Goal: Task Accomplishment & Management: Complete application form

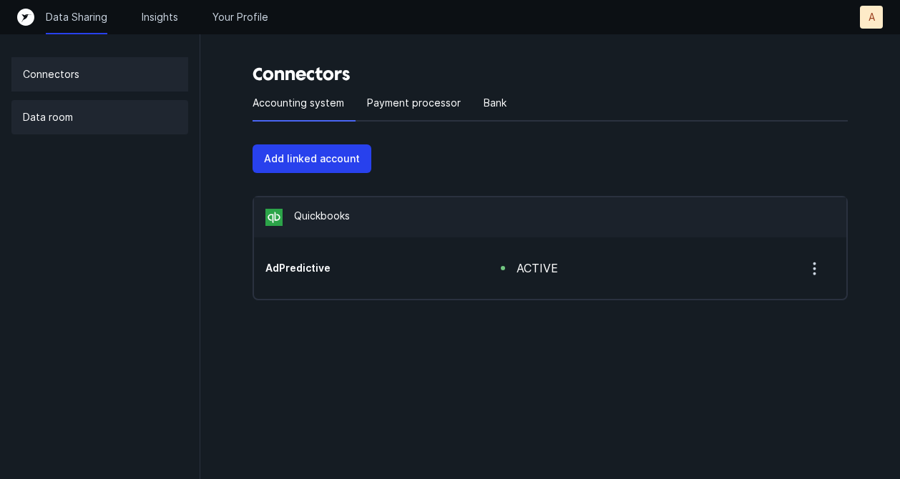
click at [56, 112] on p "Data room" at bounding box center [48, 117] width 50 height 17
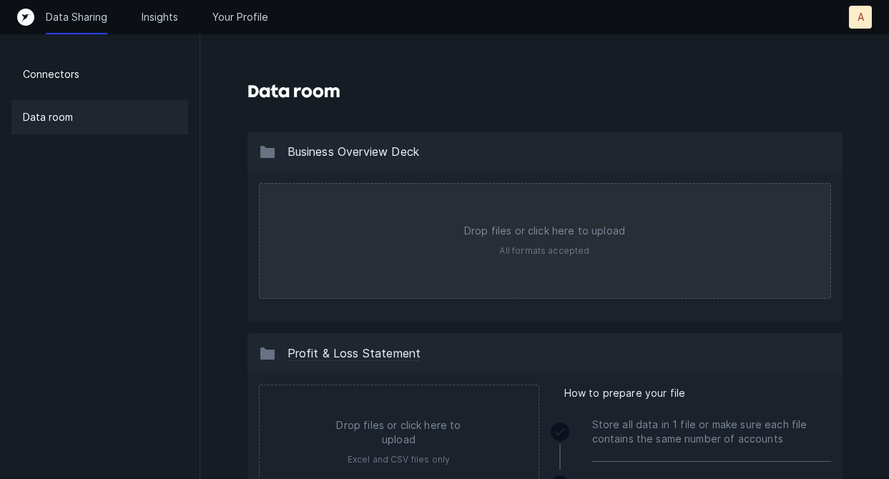
click at [561, 252] on input "file" at bounding box center [545, 241] width 571 height 114
type input "C:\fakepath\Business Overview- Addi.pdf"
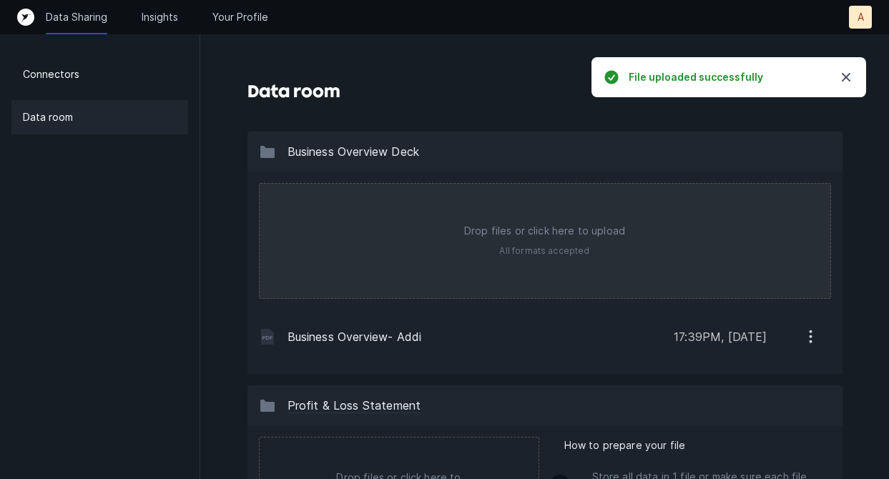
click at [525, 260] on input "file" at bounding box center [545, 241] width 571 height 114
type input "C:\fakepath\Business Overview- AWM.pdf"
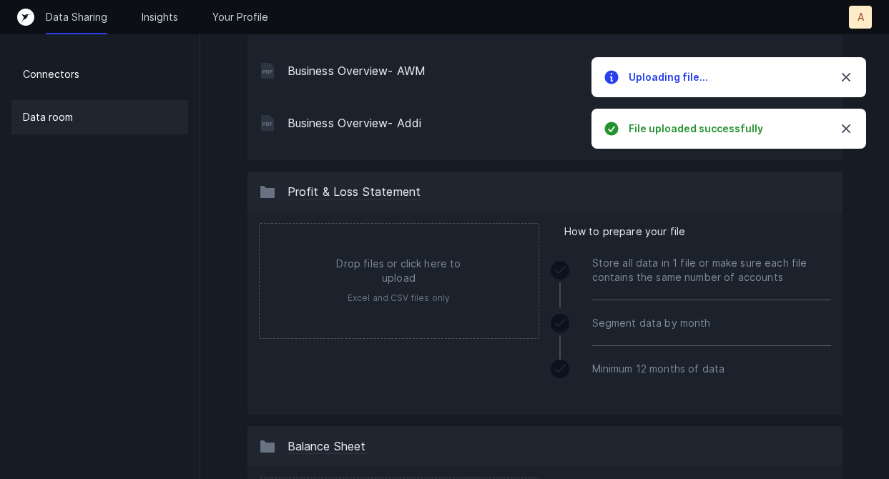
scroll to position [259, 0]
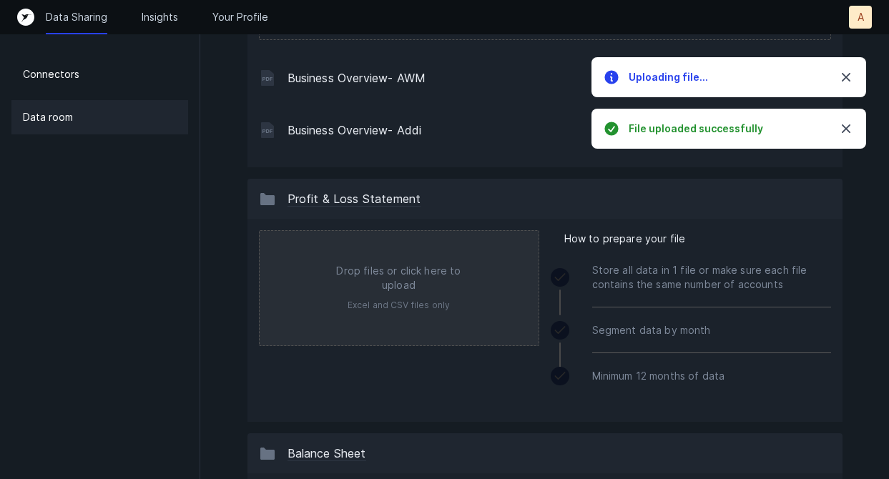
click at [386, 286] on input "file" at bounding box center [399, 288] width 279 height 114
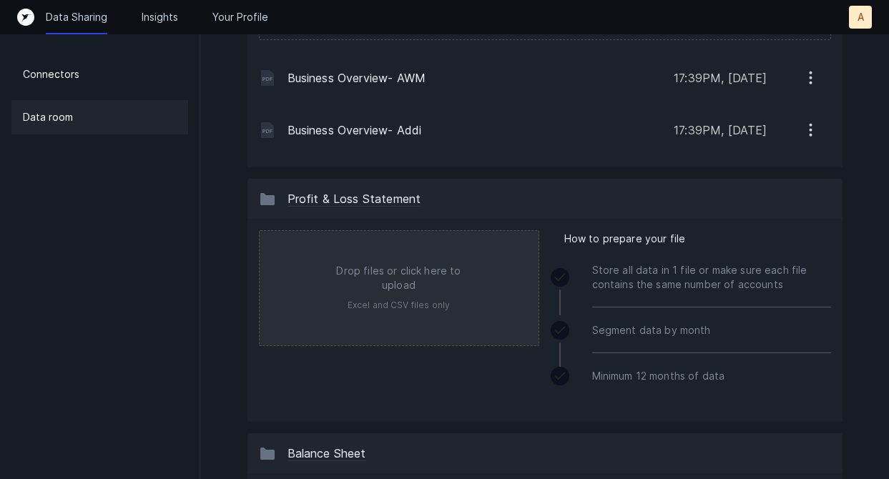
type input "C:\fakepath\AdPredictive_Profit+and+Loss_6.2025.xlsx"
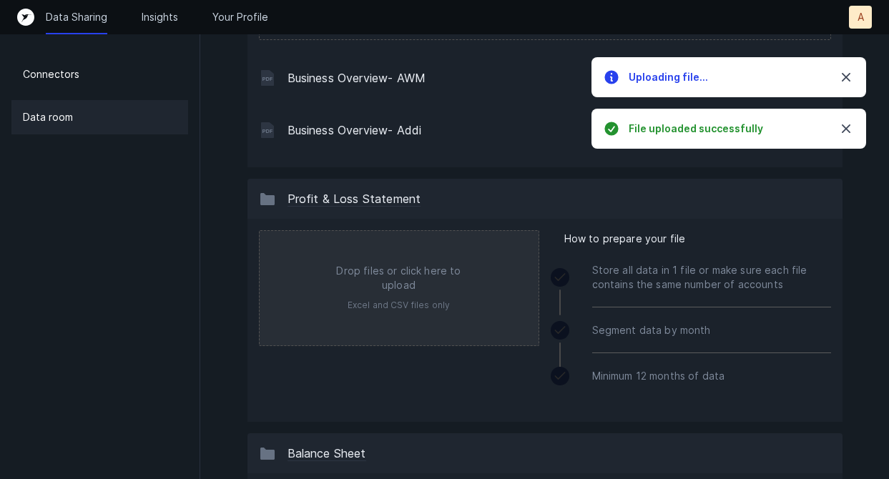
click at [406, 293] on input "file" at bounding box center [399, 288] width 279 height 114
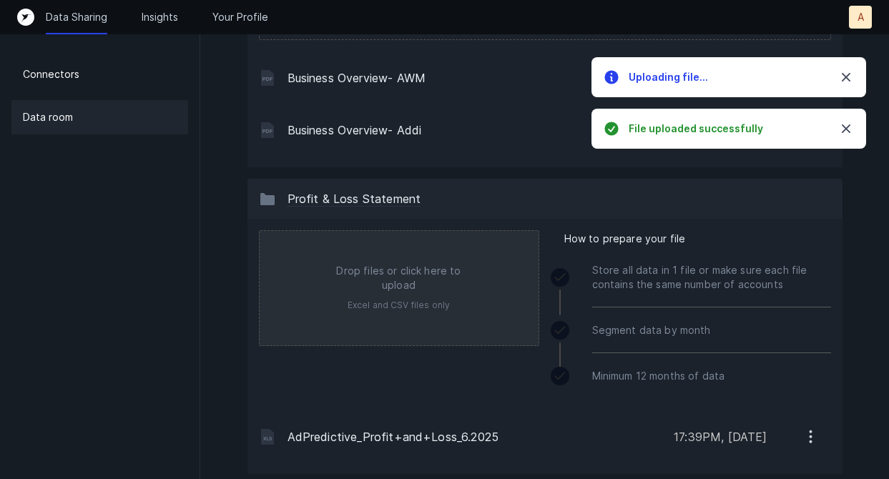
type input "C:\fakepath\AdPredictive_Profit+and+Loss_2024.xlsx"
click at [400, 303] on input "file" at bounding box center [399, 288] width 279 height 114
type input "C:\fakepath\AdPredictive_Profit+and+Loss_2023.xlsx"
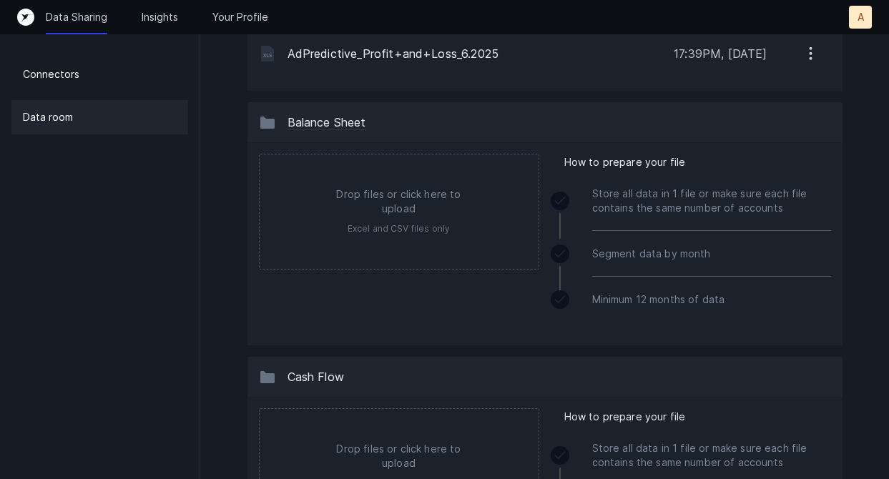
scroll to position [767, 0]
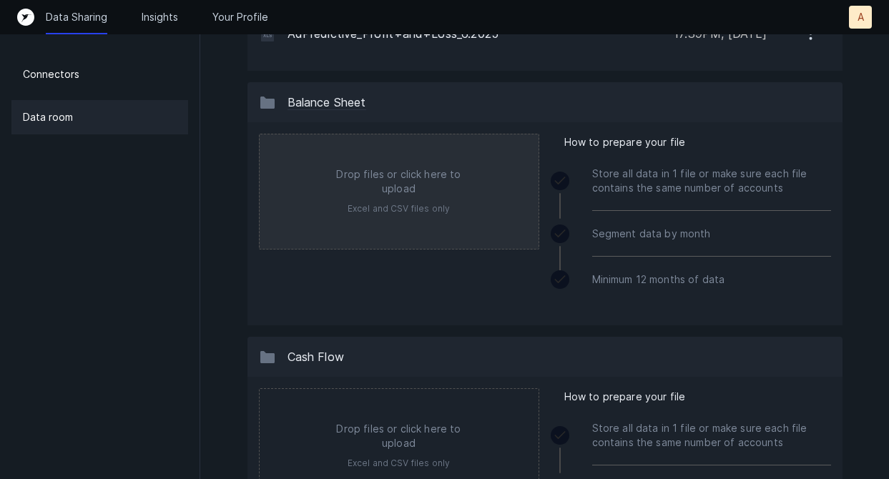
click at [355, 180] on input "file" at bounding box center [399, 191] width 279 height 114
type input "C:\fakepath\AdPredictive_Balance+Sheet_6.2025.xlsx"
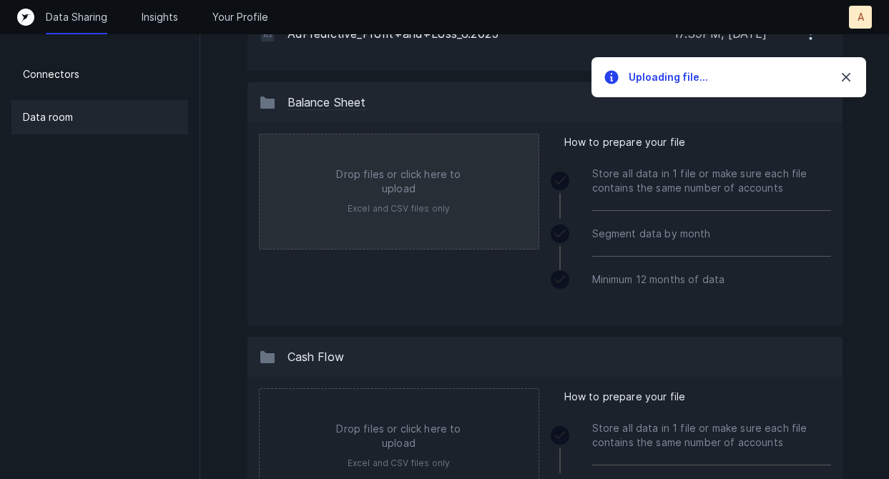
click at [404, 205] on input "file" at bounding box center [399, 191] width 279 height 114
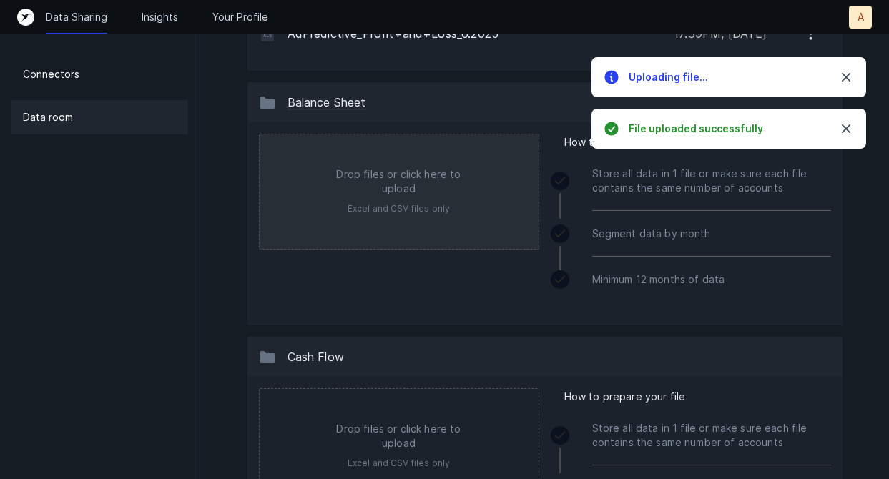
type input "C:\fakepath\AdPredictive_Balance+Sheet_2024.xlsx"
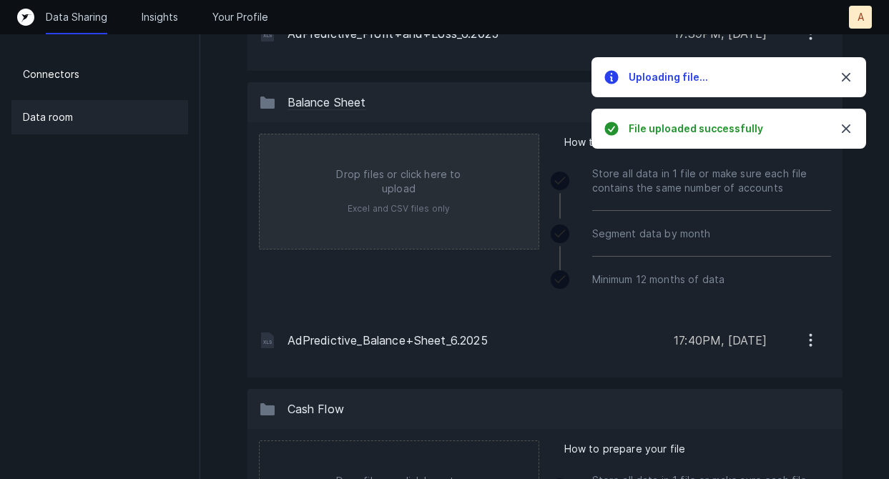
click at [385, 200] on input "file" at bounding box center [399, 191] width 279 height 114
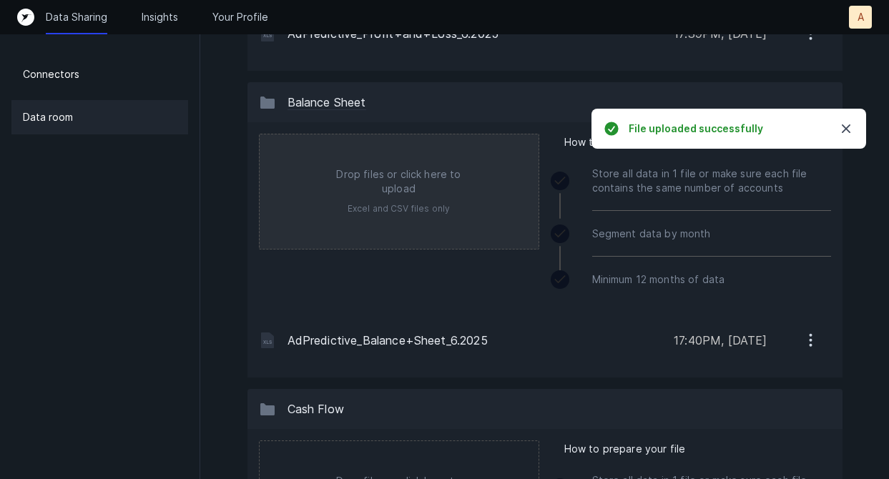
type input "C:\fakepath\AdPredictive_Balance+Sheet_2023.xlsx"
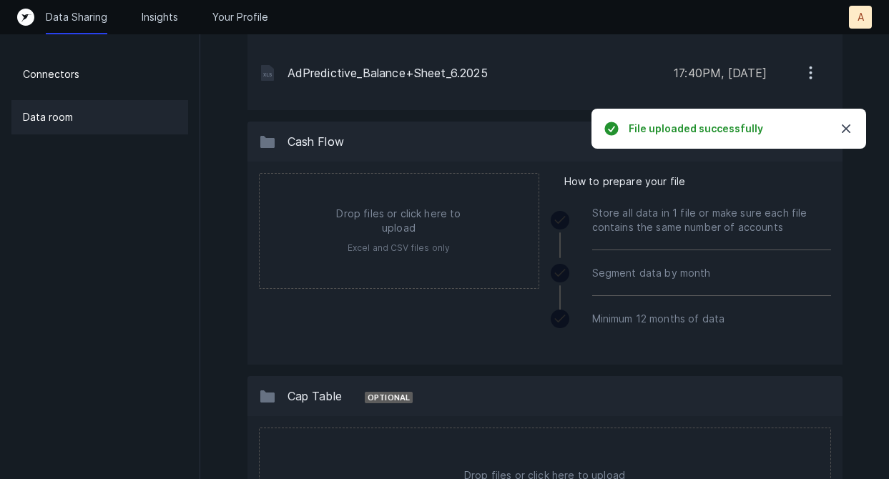
scroll to position [1158, 0]
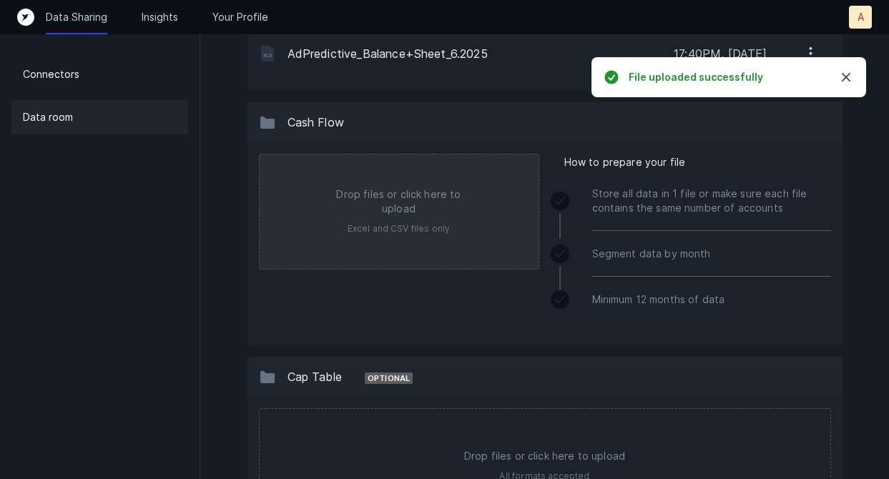
click at [415, 215] on input "file" at bounding box center [399, 211] width 279 height 114
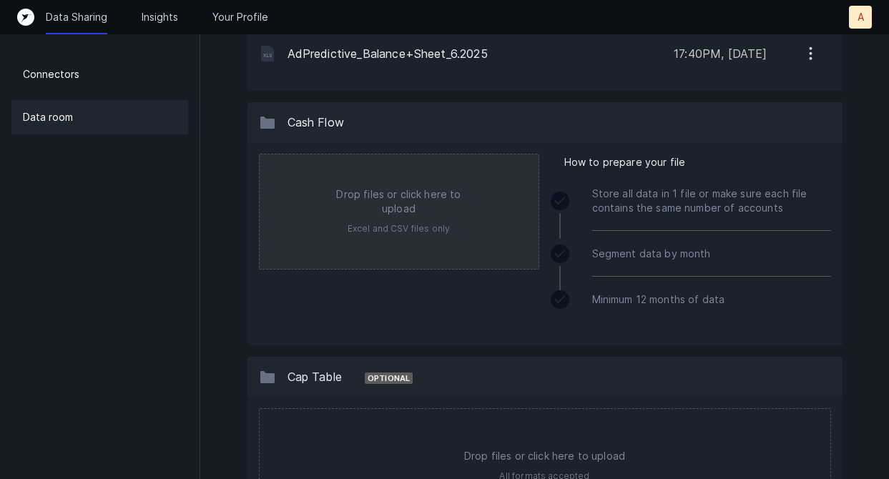
type input "C:\fakepath\AdPredictive_Statement+of+Cash+Flows_6.2025.xlsx"
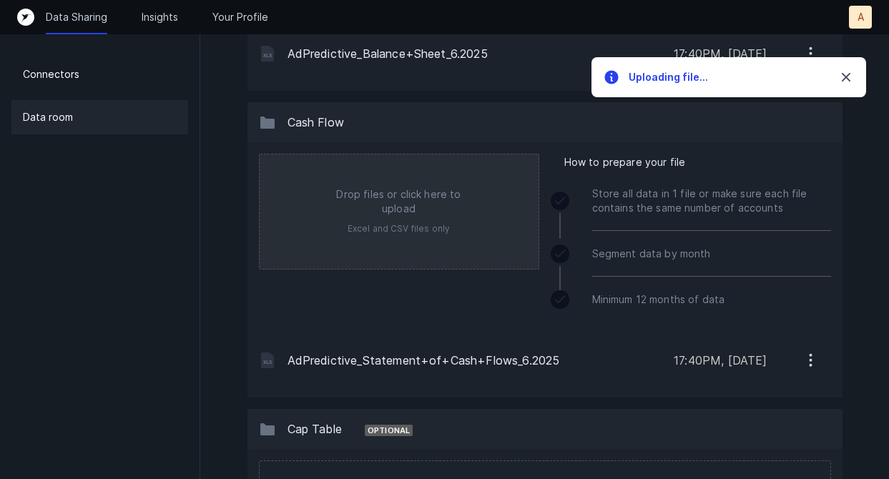
click at [402, 202] on input "file" at bounding box center [399, 211] width 279 height 114
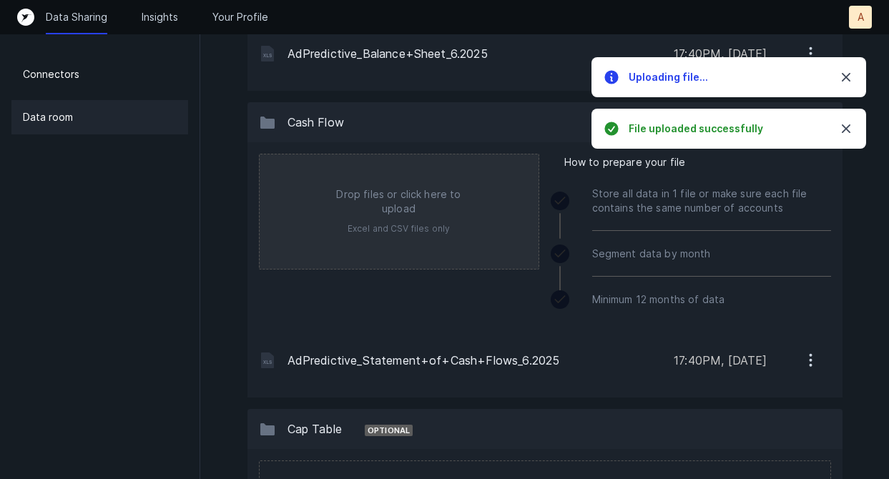
type input "C:\fakepath\AdPredictive_Statement+of+Cash+Flows_2024.xlsx"
click at [370, 193] on input "file" at bounding box center [399, 211] width 279 height 114
type input "C:\fakepath\AdPredictive_Statement+of+Cash+Flows_2023.xlsx"
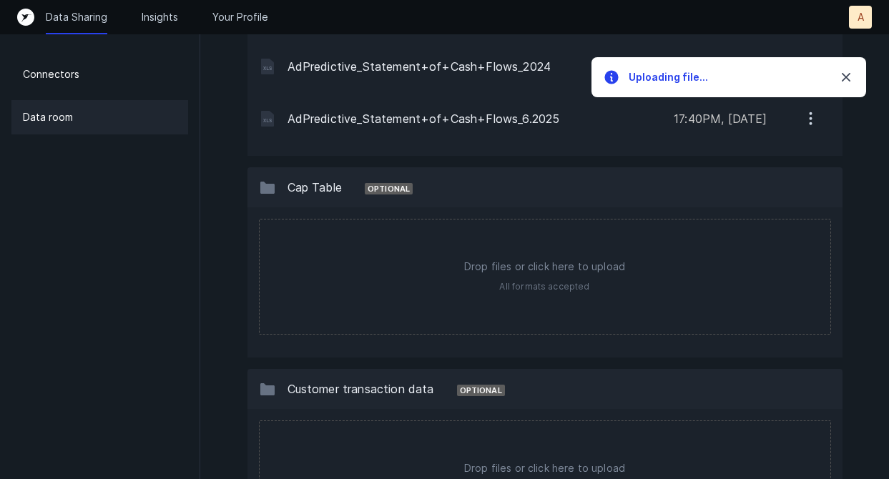
scroll to position [1507, 0]
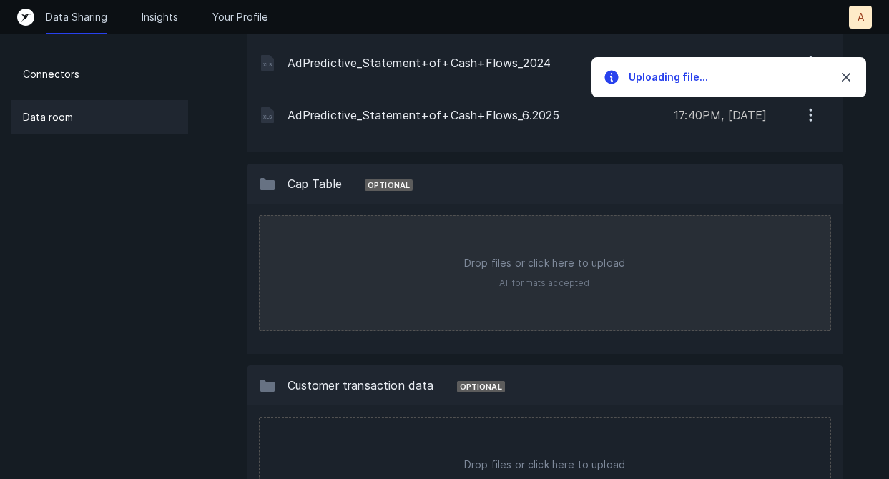
click at [498, 263] on input "file" at bounding box center [545, 273] width 571 height 114
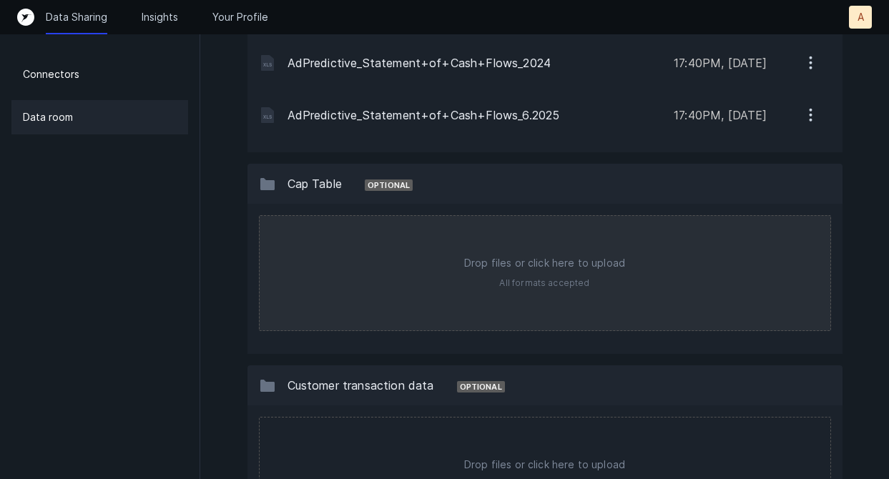
type input "C:\fakepath\AdPredictive_Cap Table_[DATE].xlsx"
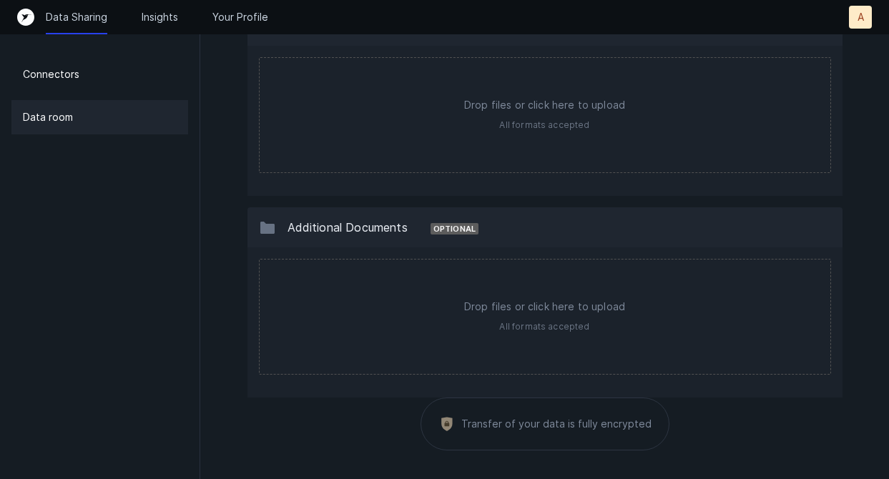
scroll to position [1914, 0]
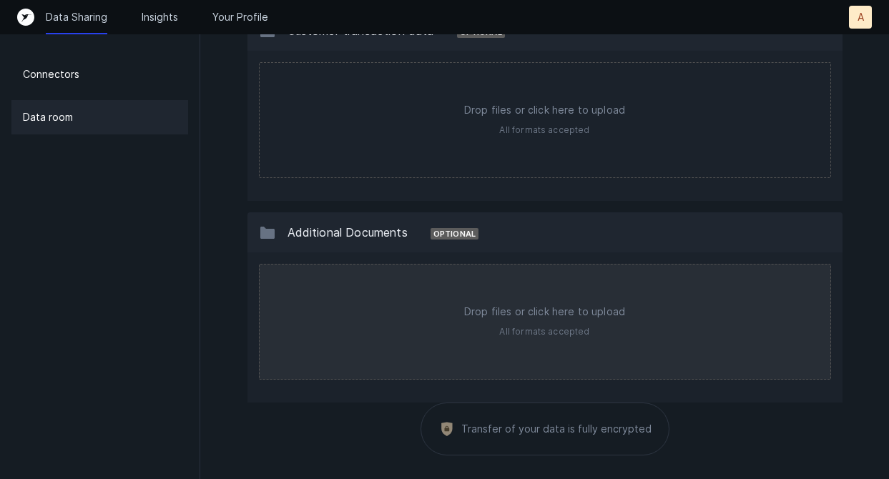
click at [587, 340] on input "file" at bounding box center [545, 322] width 571 height 114
type input "C:\fakepath\Supplimental Detail for Quickbooks Access and Business Understandin…"
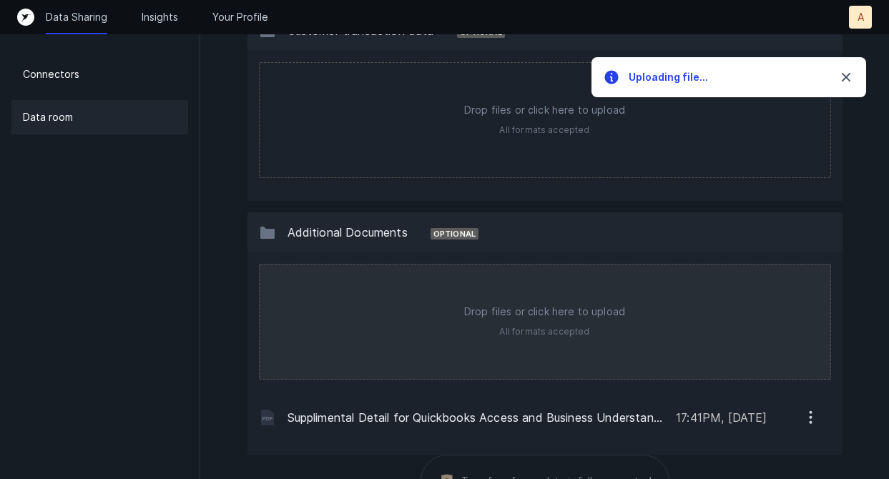
click at [576, 348] on input "file" at bounding box center [545, 322] width 571 height 114
type input "C:\fakepath\AdPredictive Mail - Invoice 1967 from AdPredictive.pdf"
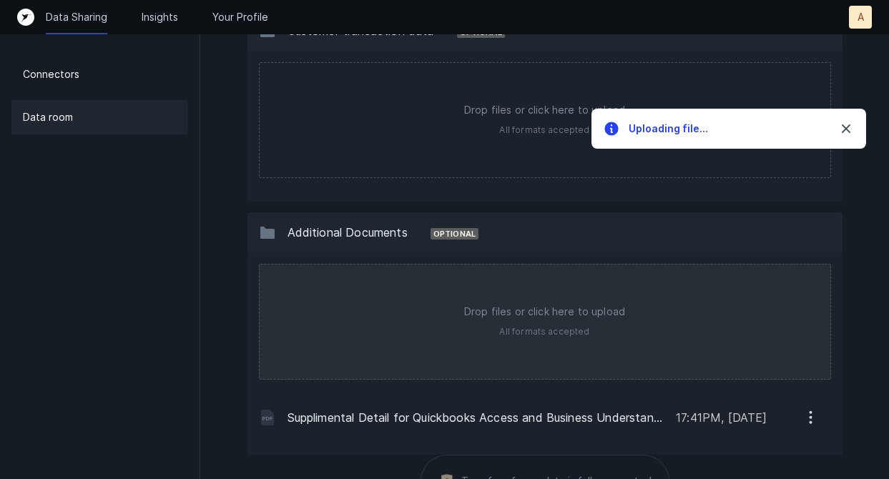
click at [387, 313] on input "file" at bounding box center [545, 322] width 571 height 114
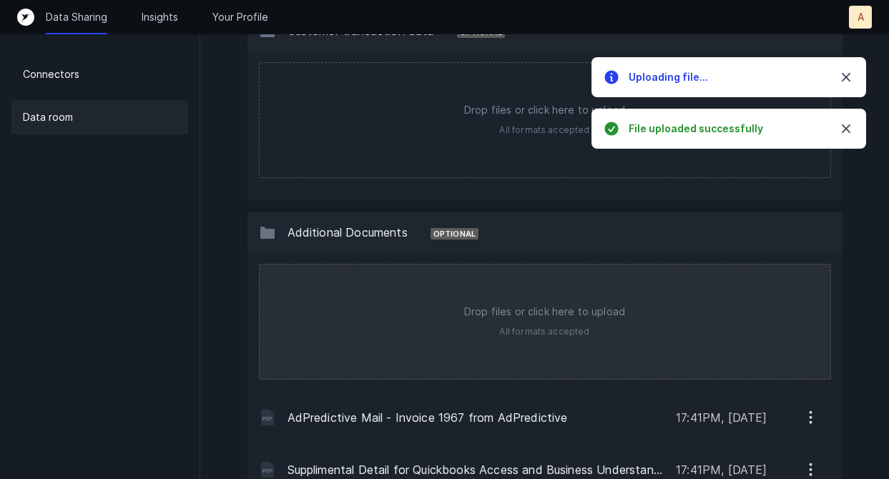
type input "C:\fakepath\AdPredictive Mail - Invoice 1966 from AdPredictive.pdf"
click at [365, 332] on input "file" at bounding box center [545, 322] width 571 height 114
type input "C:\fakepath\Copy of Invoice_1966_from_AdPredictive.pdf"
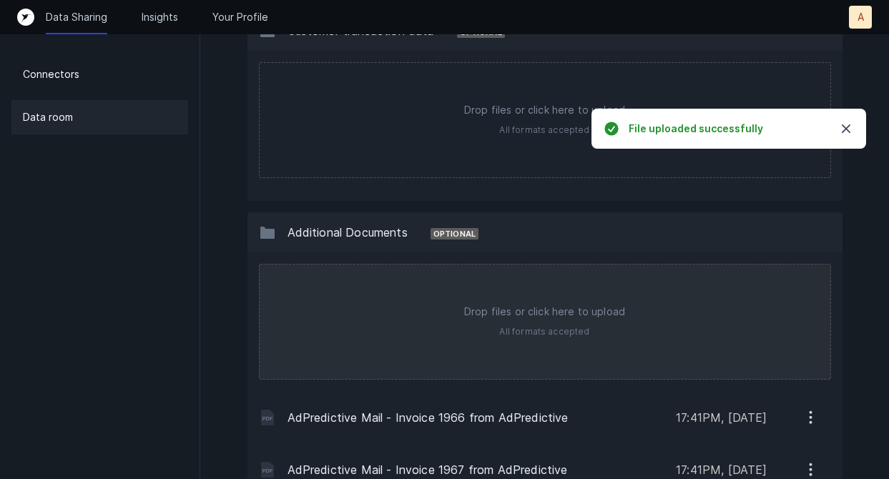
click at [326, 305] on input "file" at bounding box center [545, 322] width 571 height 114
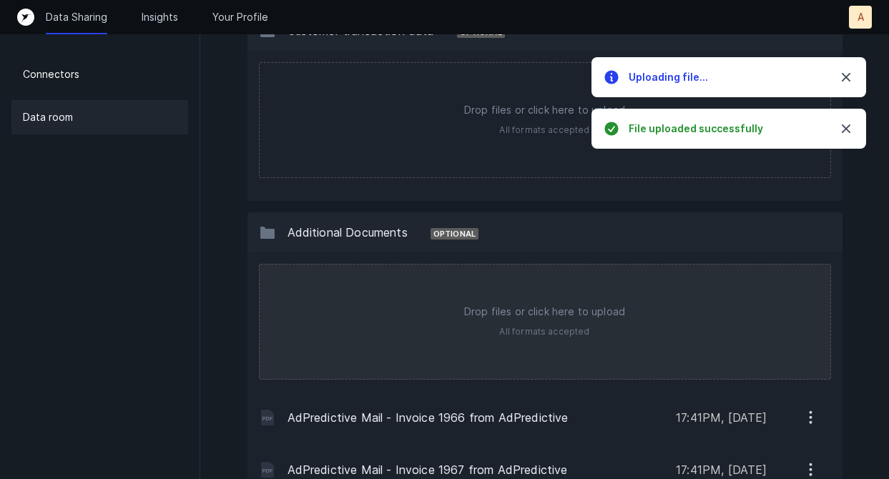
type input "C:\fakepath\Copy of Invoice_1967_from_AdPredictive.pdf"
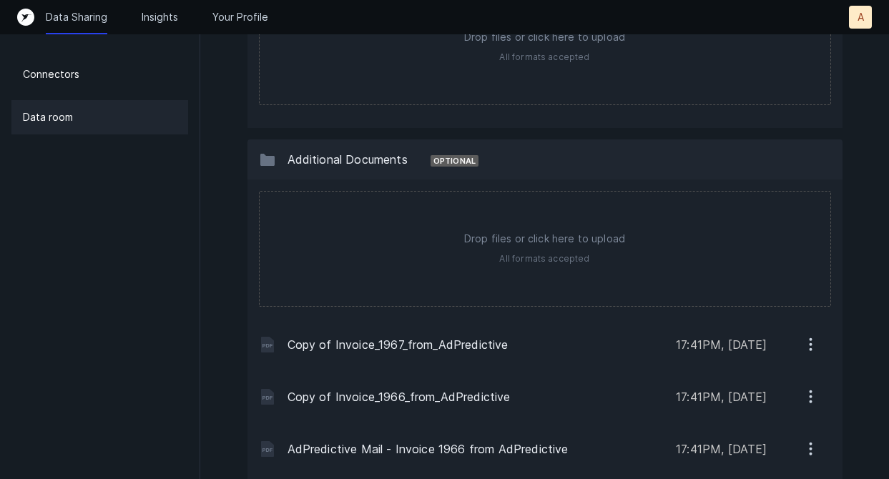
scroll to position [1972, 0]
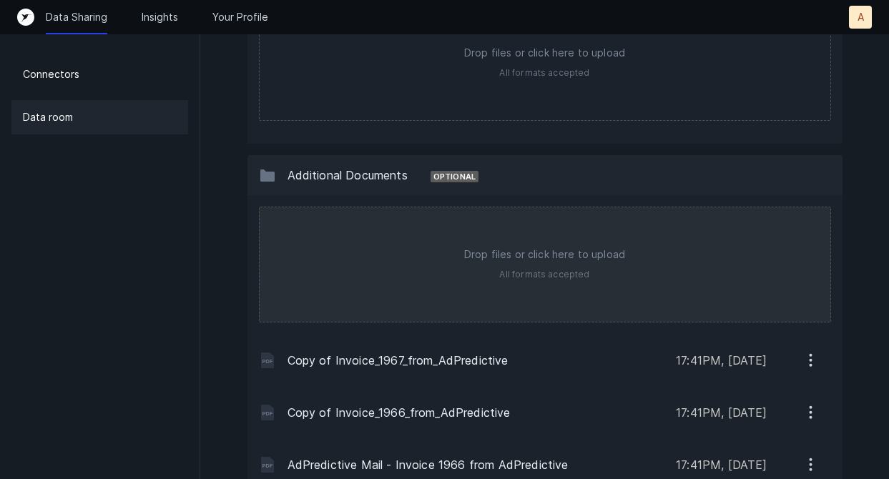
click at [553, 253] on input "file" at bounding box center [545, 264] width 571 height 114
type input "C:\fakepath\AdPredictive_ARAgingSummary_[DATE].pdf"
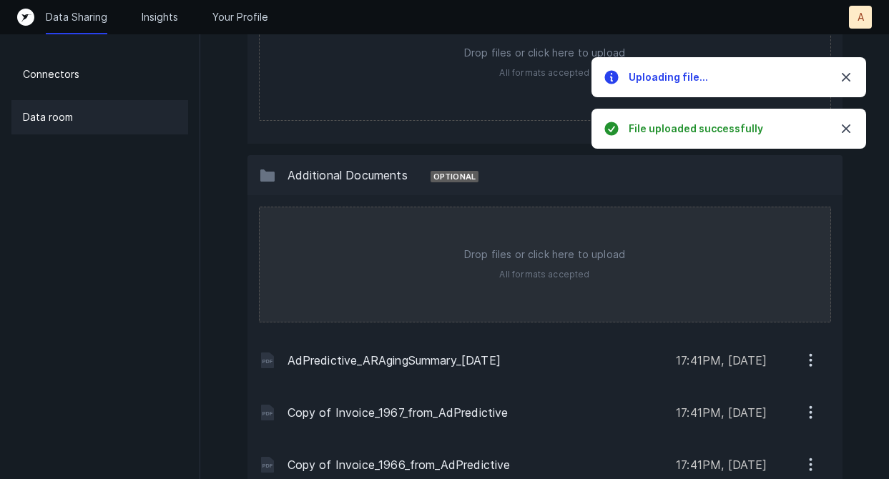
click at [503, 260] on input "file" at bounding box center [545, 264] width 571 height 114
type input "C:\fakepath\AdPredictive_APAgingSummary_As of [DATE].pdf"
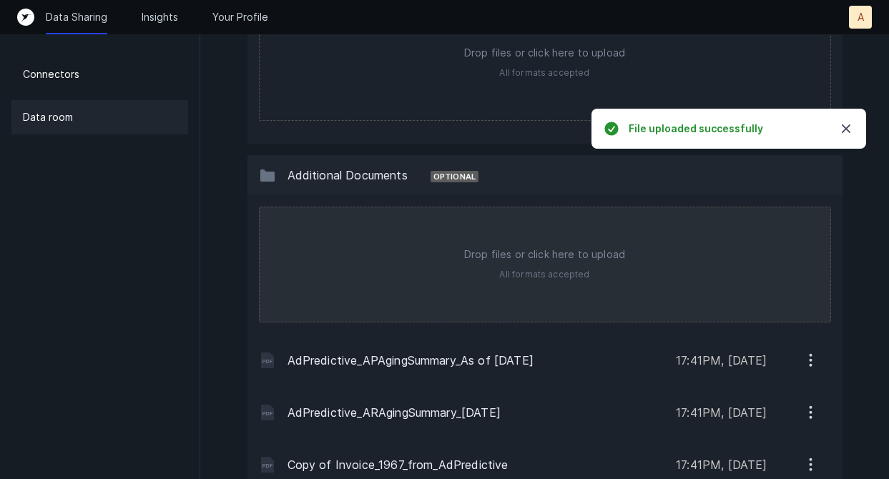
click at [439, 253] on input "file" at bounding box center [545, 264] width 571 height 114
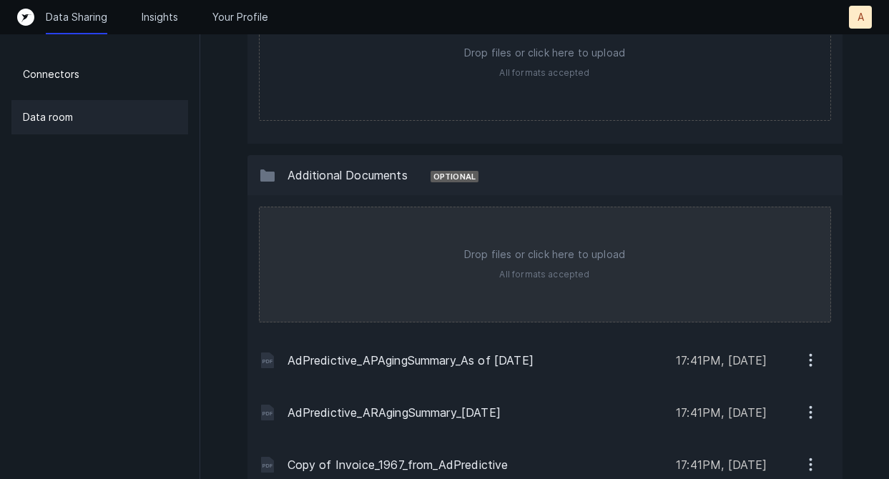
type input "C:\fakepath\AdPredictive Projections_Without Bridge Loan_2025.xlsx"
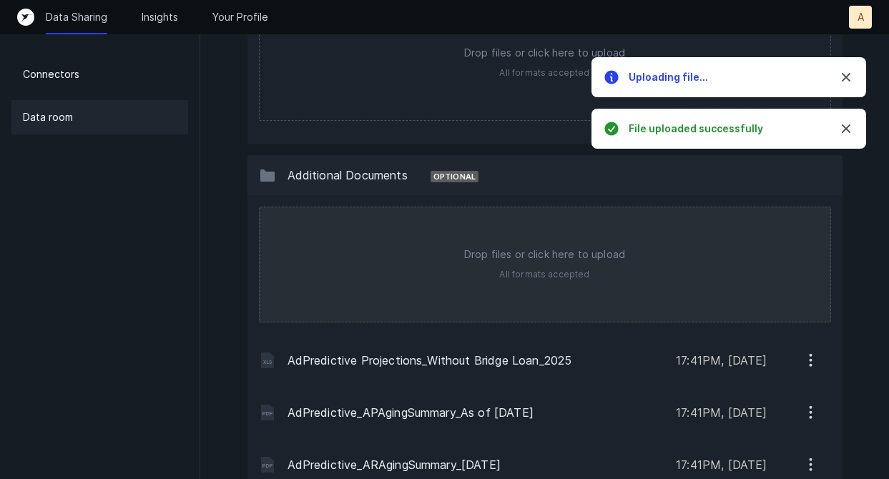
click at [524, 263] on input "file" at bounding box center [545, 264] width 571 height 114
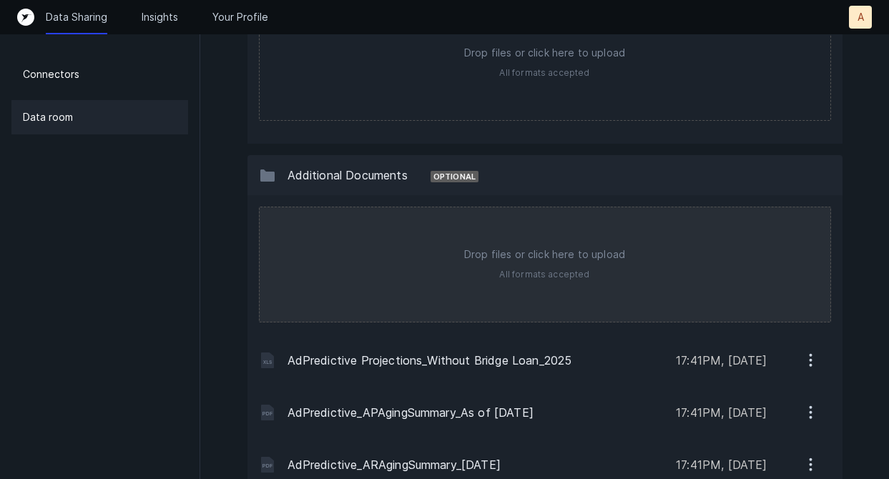
type input "C:\fakepath\AdPredictive_Data Analysis Business Exit_Data Vendor Impact_As of 6…"
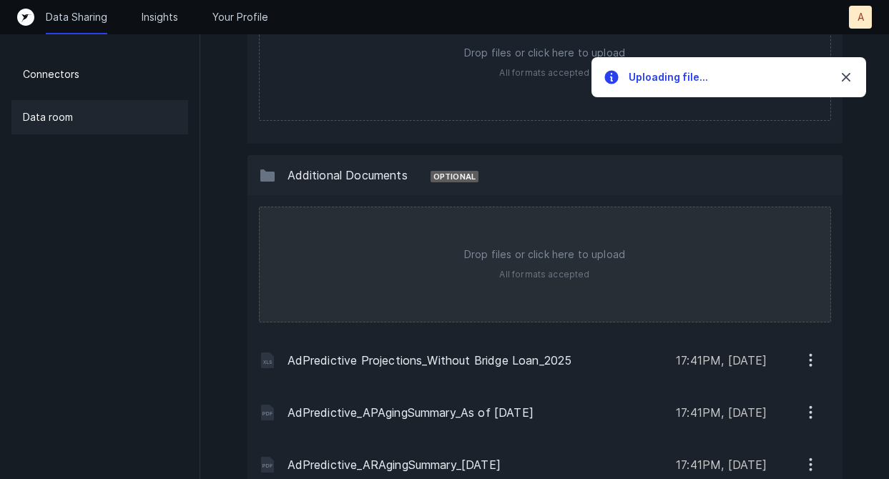
click at [353, 280] on input "file" at bounding box center [545, 264] width 571 height 114
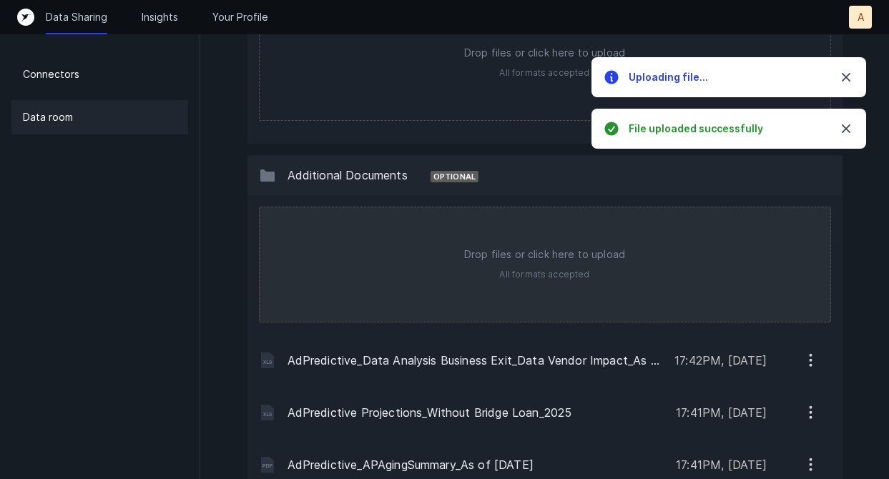
type input "C:\fakepath\AdPredictive_Data Analysis Business Exit_P&L Cost Impact_As of 6.20…"
click at [340, 268] on input "file" at bounding box center [545, 264] width 571 height 114
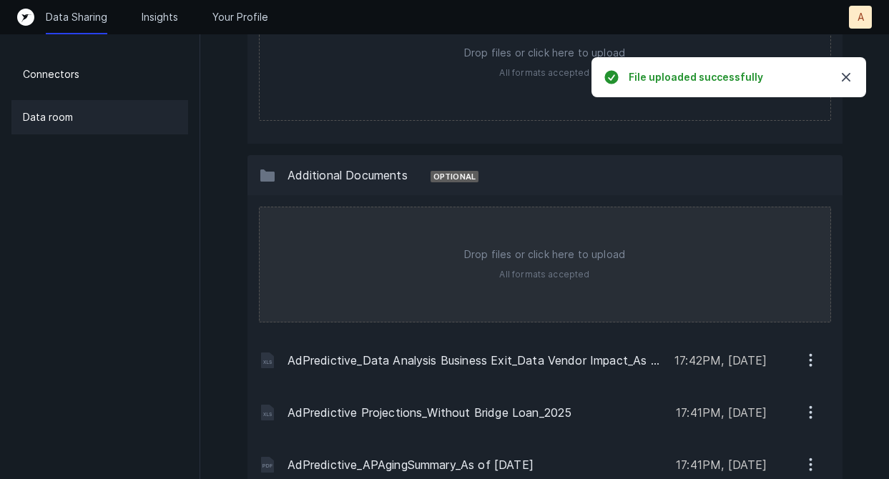
type input "C:\fakepath\TransUnion ID Solutions Schedule_Amendment #1_6.27.25.pdf"
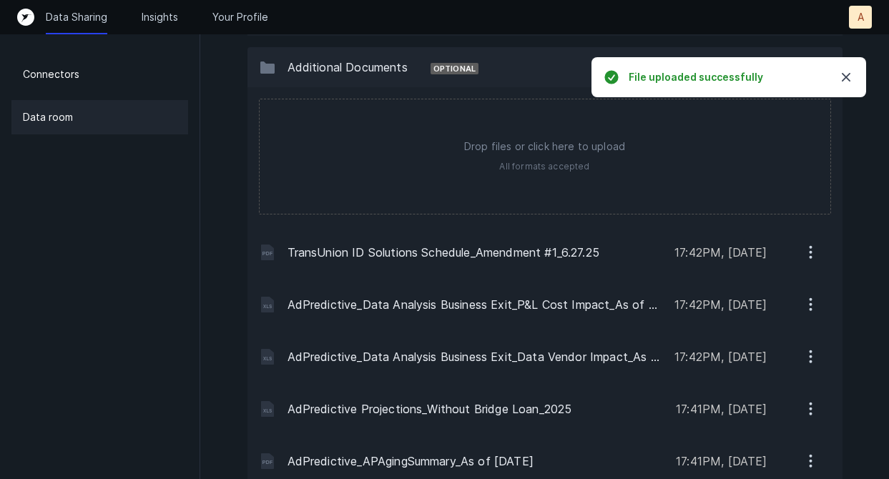
scroll to position [2060, 0]
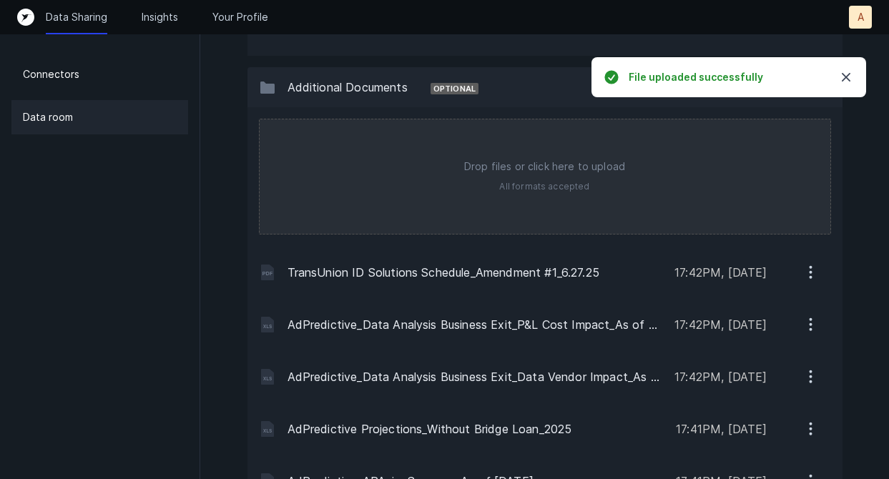
click at [532, 189] on input "file" at bounding box center [545, 176] width 571 height 114
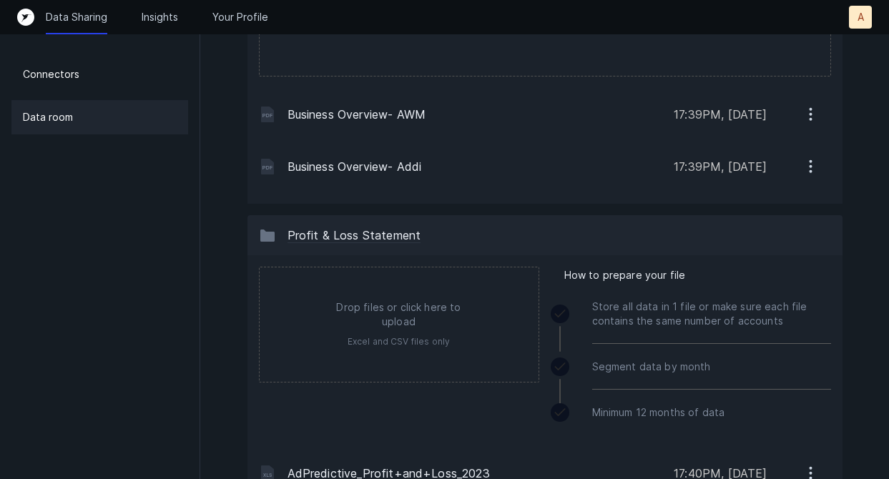
scroll to position [0, 0]
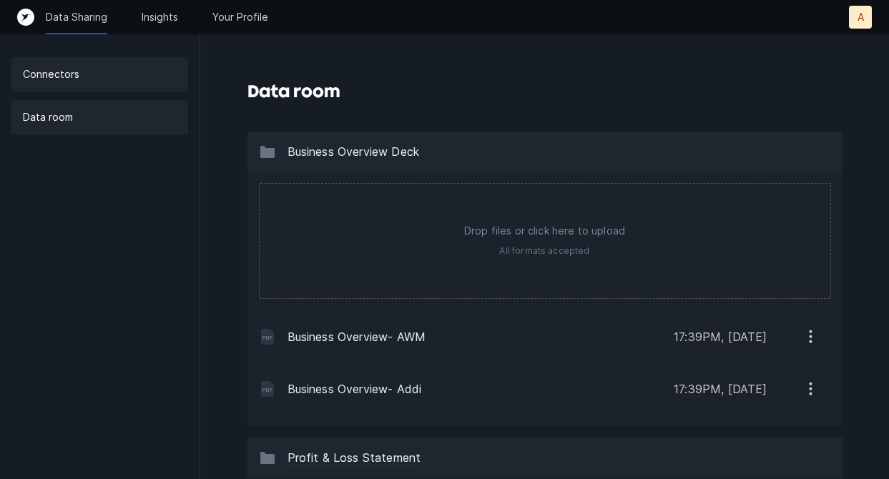
click at [67, 67] on p "Connectors" at bounding box center [51, 74] width 56 height 17
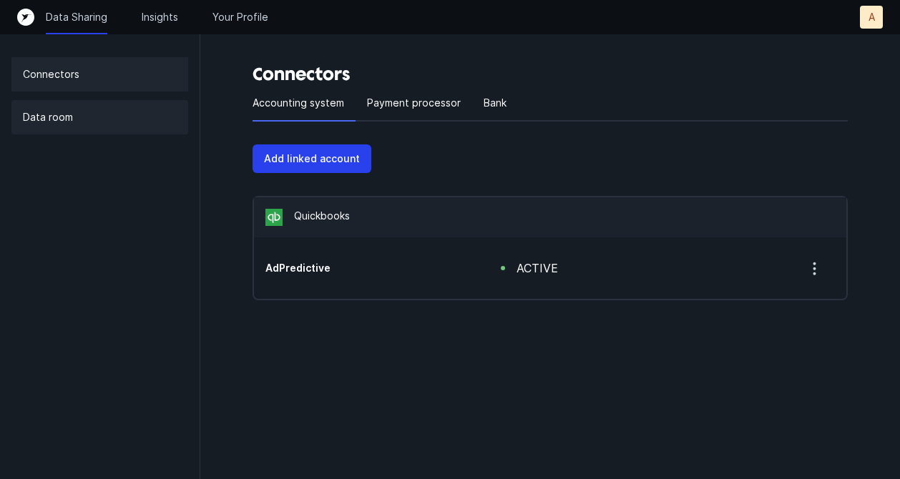
click at [60, 116] on p "Data room" at bounding box center [48, 117] width 50 height 17
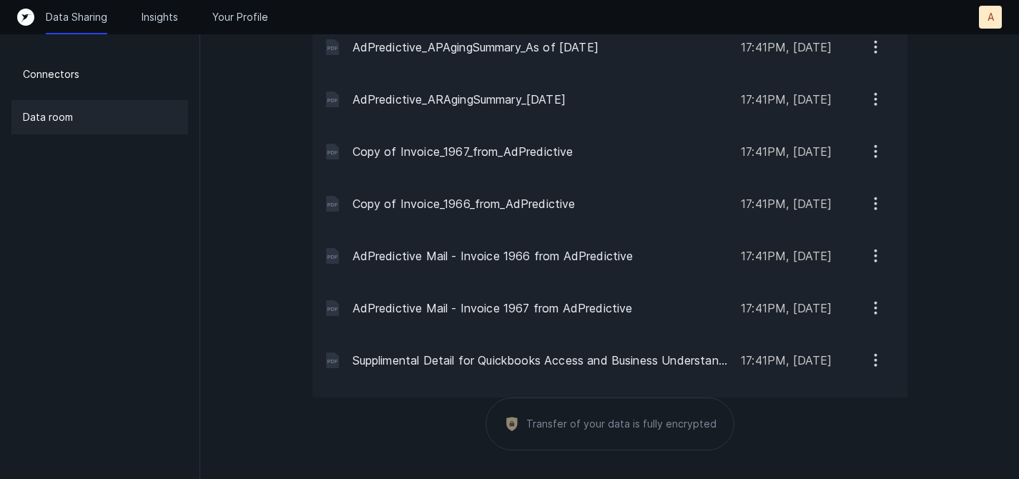
scroll to position [2489, 0]
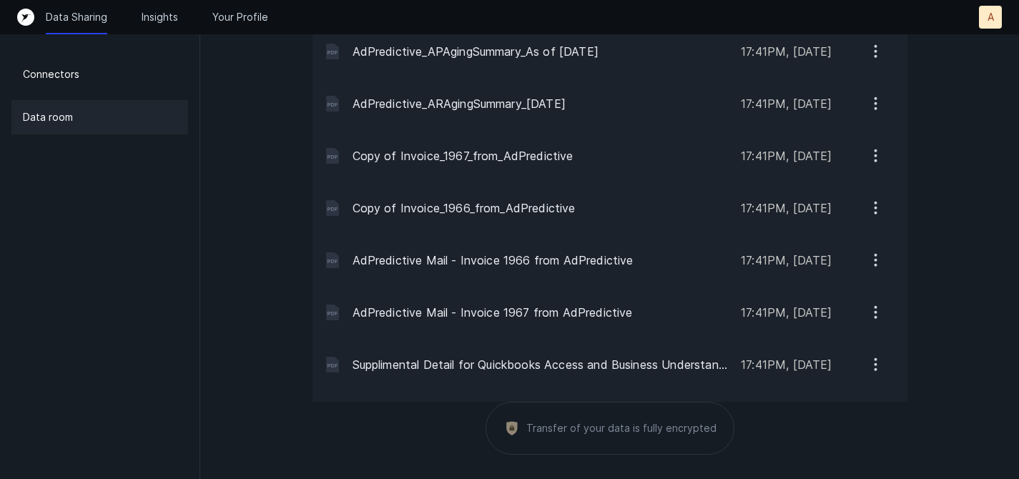
click at [880, 365] on icon "button" at bounding box center [876, 364] width 18 height 18
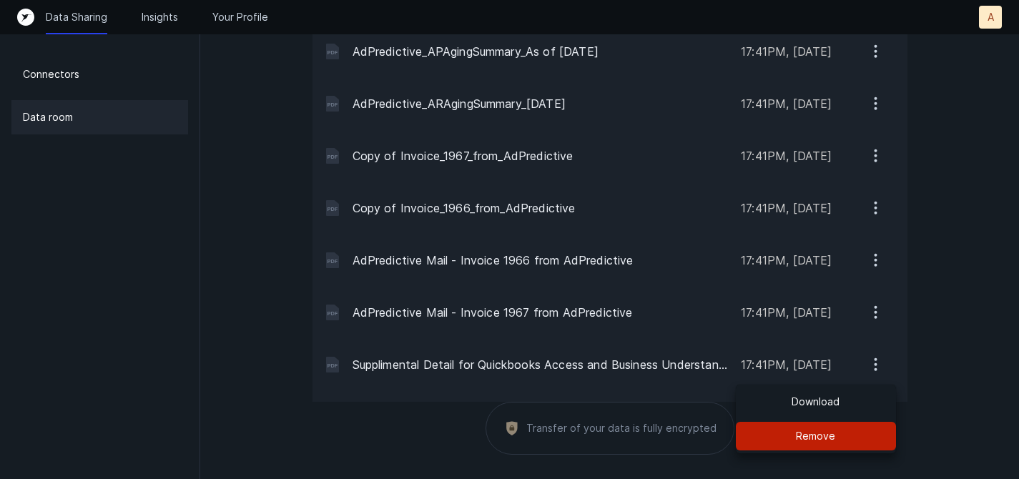
click at [835, 441] on button "Remove" at bounding box center [816, 436] width 160 height 29
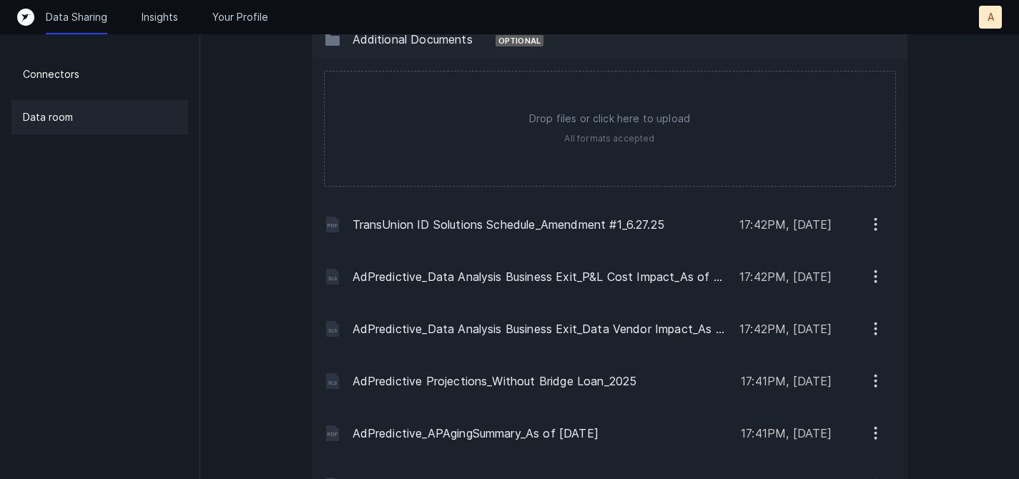
scroll to position [2090, 0]
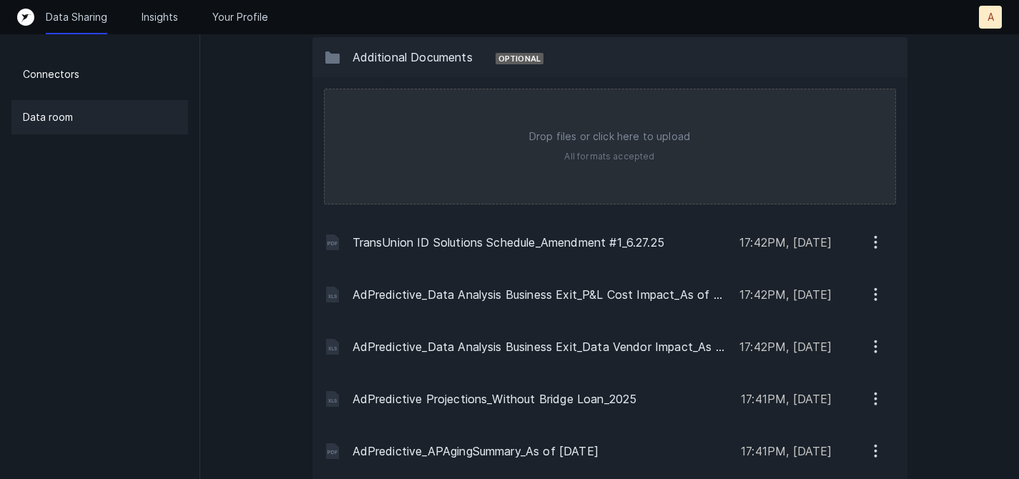
click at [666, 157] on input "file" at bounding box center [610, 146] width 571 height 114
type input "C:\fakepath\Supplemental Detail for Quickbooks Access and Business Understandin…"
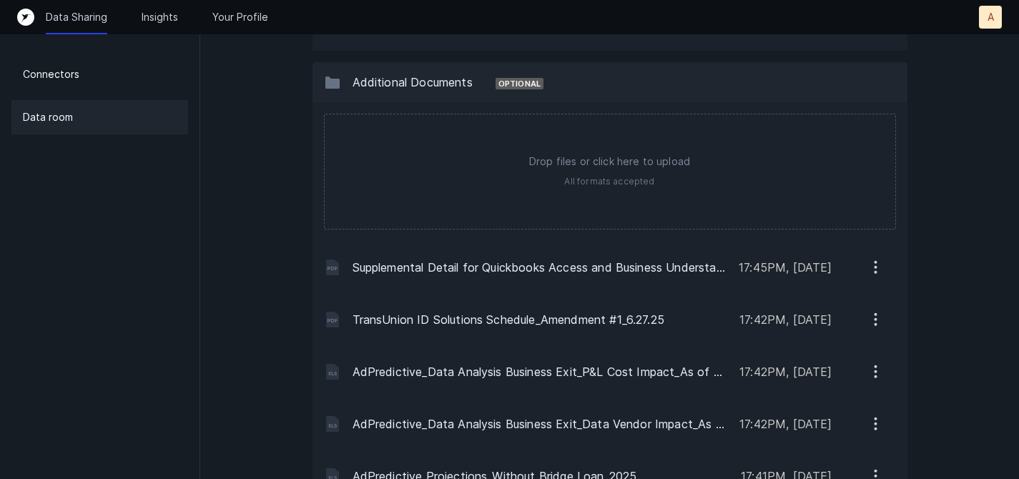
scroll to position [2033, 0]
